Goal: Communication & Community: Answer question/provide support

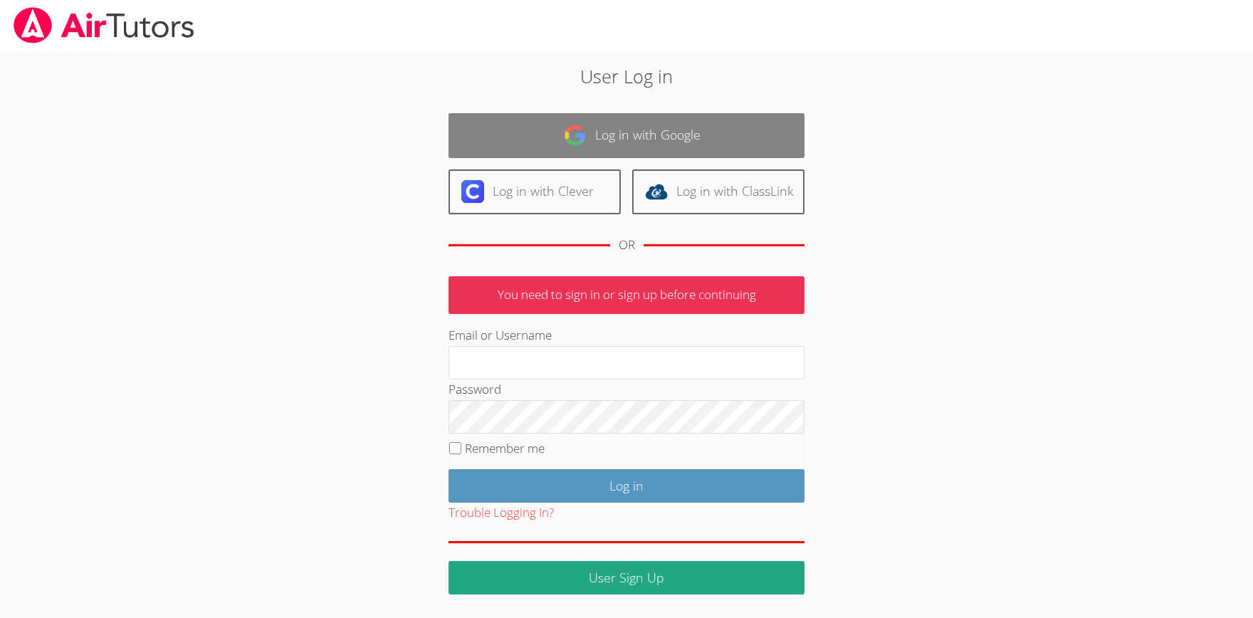
click at [592, 130] on link "Log in with Google" at bounding box center [626, 135] width 356 height 45
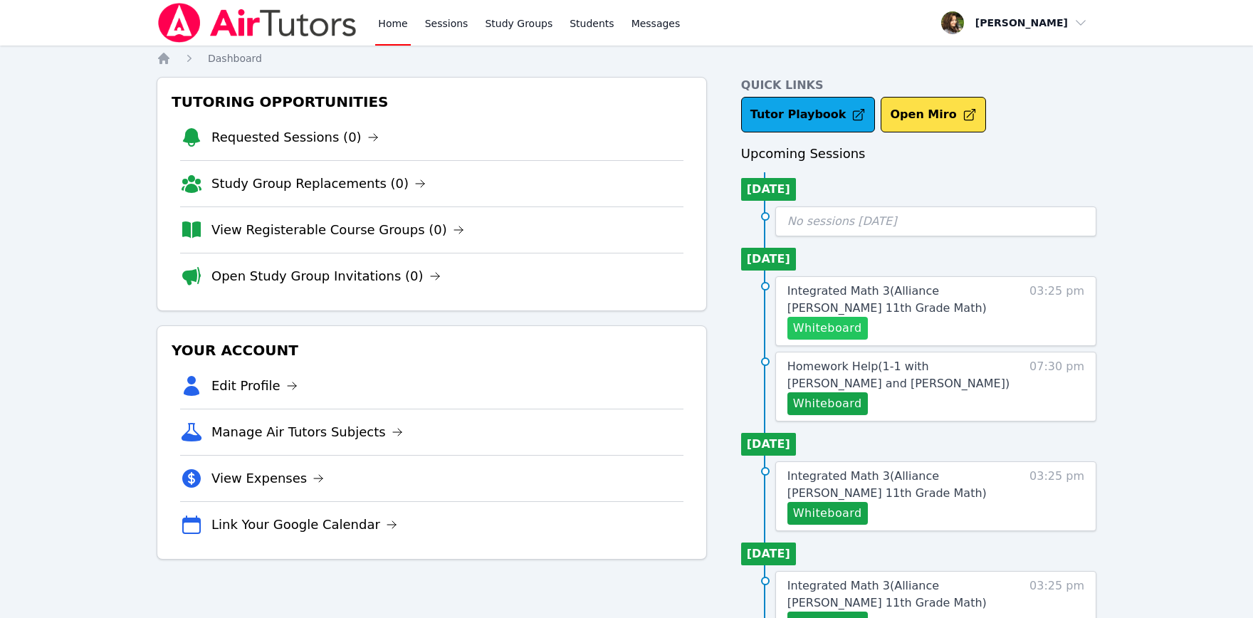
click at [800, 327] on button "Whiteboard" at bounding box center [827, 328] width 80 height 23
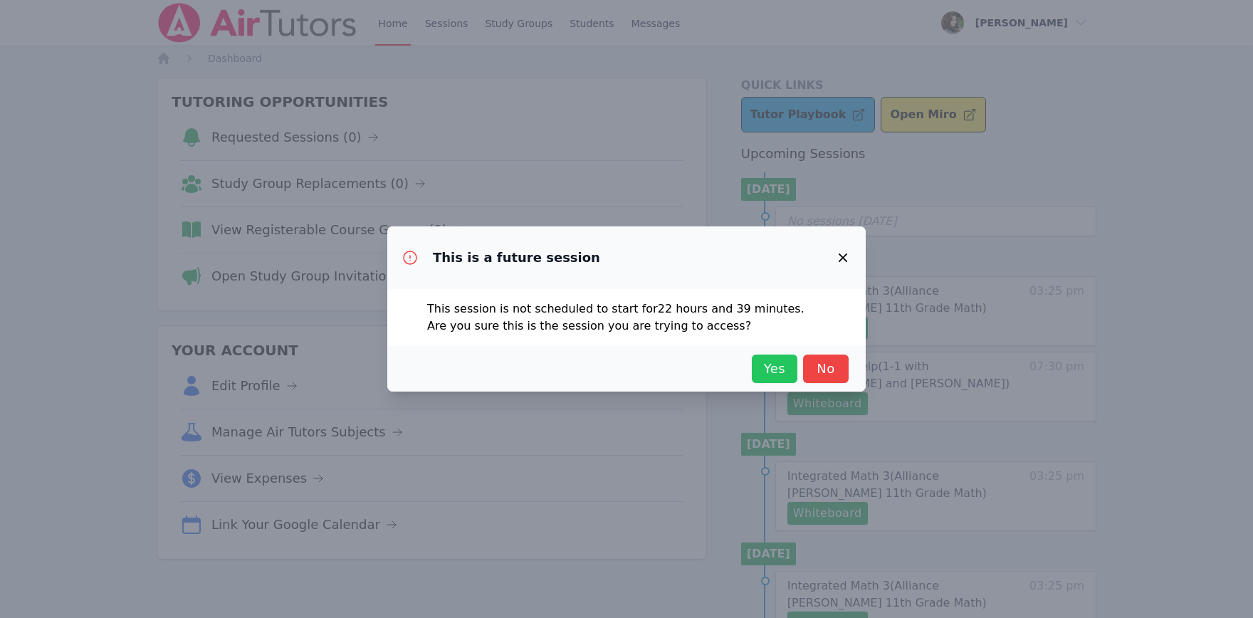
click at [775, 377] on span "Yes" at bounding box center [774, 369] width 31 height 20
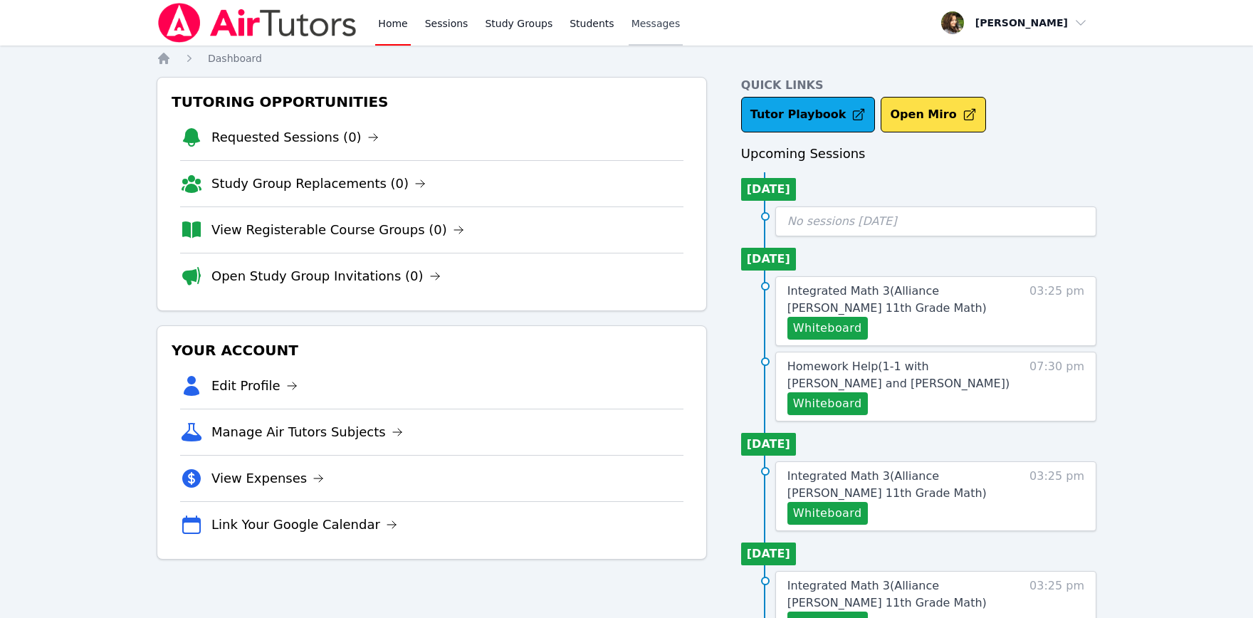
click at [645, 25] on span "Messages" at bounding box center [655, 23] width 49 height 14
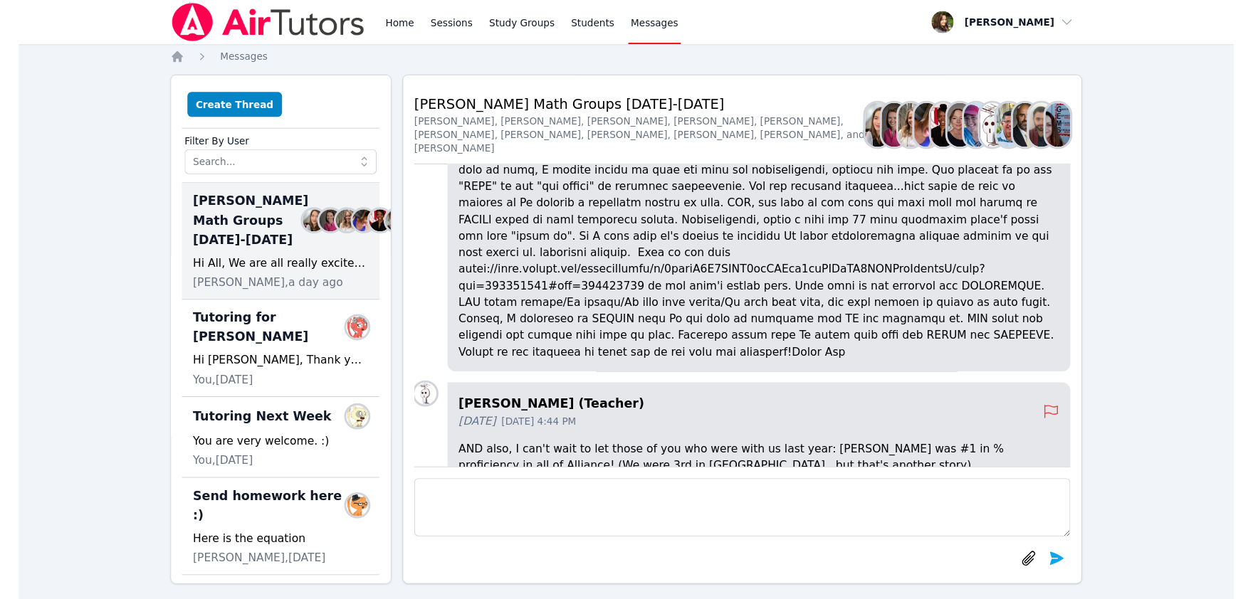
scroll to position [-450, 0]
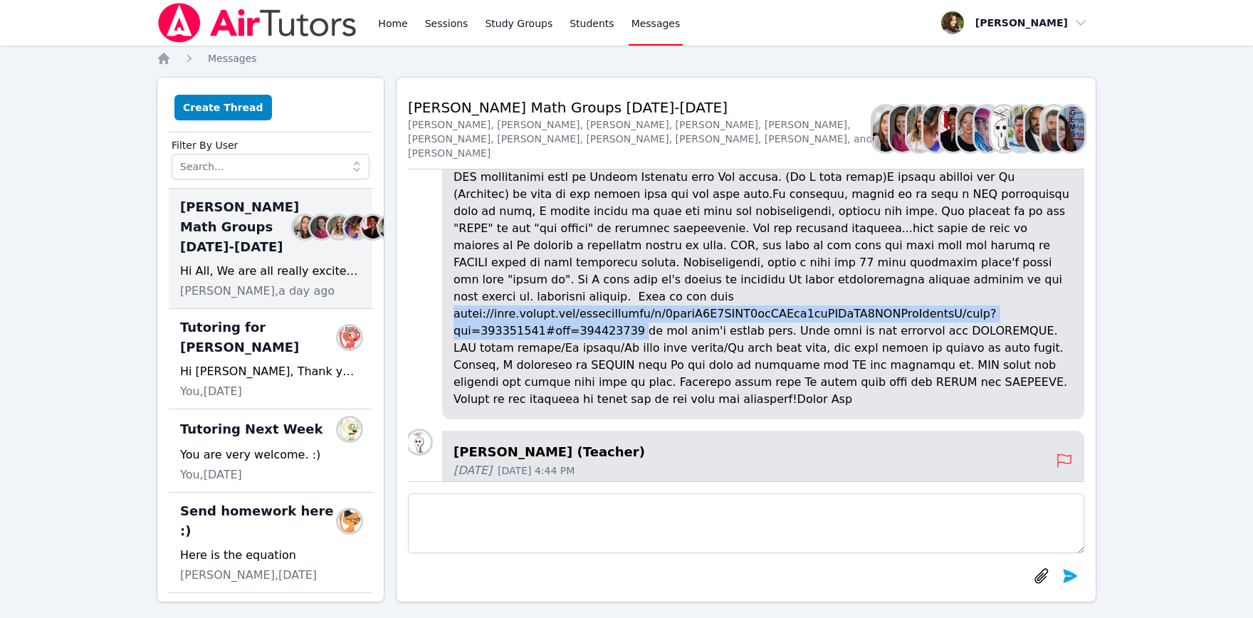
drag, startPoint x: 584, startPoint y: 345, endPoint x: 940, endPoint y: 368, distance: 356.7
click at [940, 368] on p at bounding box center [762, 271] width 619 height 273
copy p "[URL][DOMAIN_NAME]"
